Goal: Download file/media

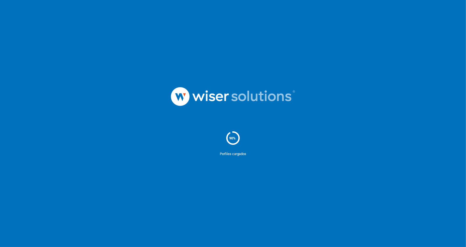
click at [114, 118] on div at bounding box center [233, 96] width 466 height 56
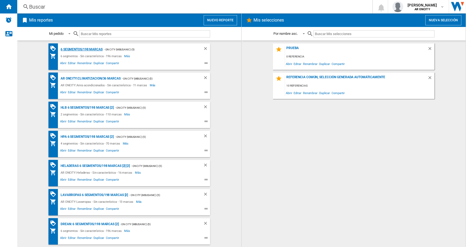
click at [71, 49] on div "6 segmentos/198 marcas" at bounding box center [80, 49] width 43 height 7
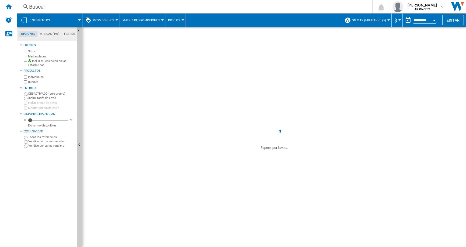
click at [222, 73] on span at bounding box center [274, 75] width 384 height 97
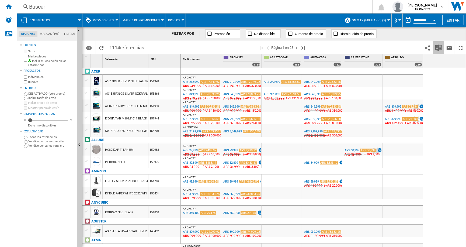
click at [439, 42] on button "Descargar en Excel" at bounding box center [438, 47] width 11 height 13
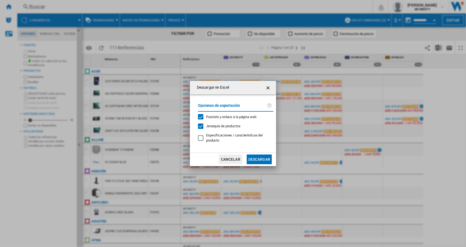
click at [258, 155] on button "Descargar" at bounding box center [259, 159] width 25 height 10
